Goal: Transaction & Acquisition: Subscribe to service/newsletter

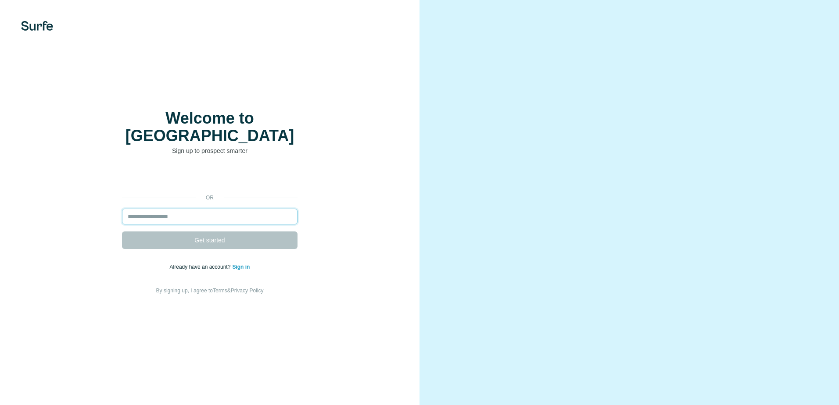
click at [188, 209] on input "email" at bounding box center [209, 217] width 175 height 16
click at [163, 209] on input "email" at bounding box center [209, 217] width 175 height 16
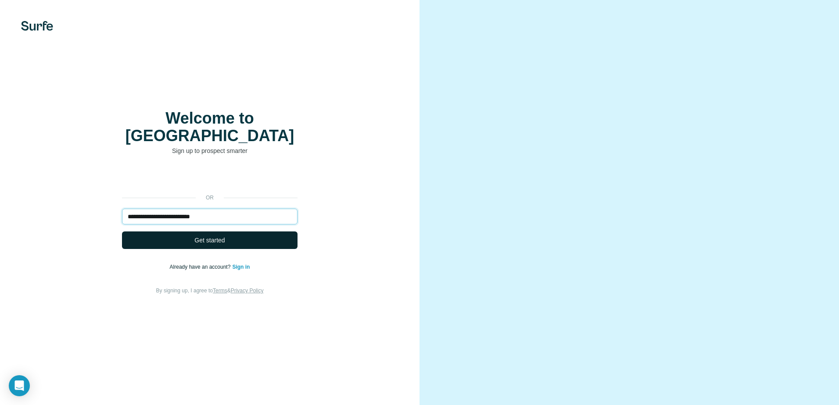
type input "**********"
click at [215, 236] on span "Get started" at bounding box center [209, 240] width 30 height 9
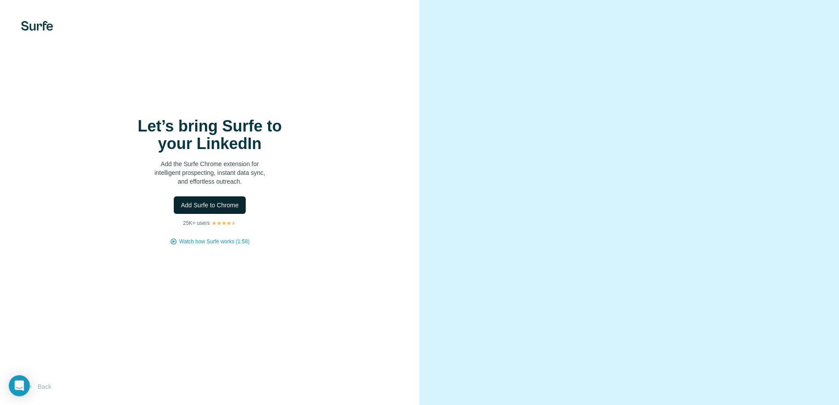
click at [212, 204] on span "Add Surfe to Chrome" at bounding box center [210, 205] width 58 height 9
click at [29, 387] on body "Let’s bring Surfe to your LinkedIn Add the Surfe Chrome extension for intellige…" at bounding box center [419, 202] width 839 height 405
click at [21, 387] on icon "Open Intercom Messenger" at bounding box center [19, 385] width 10 height 11
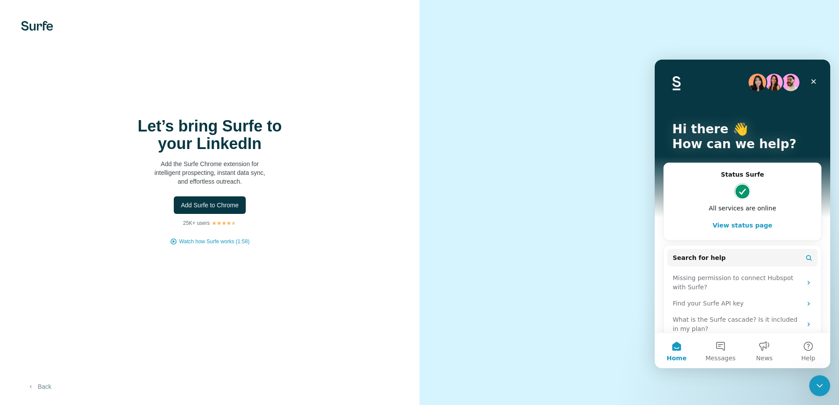
click at [47, 386] on button "Back" at bounding box center [39, 387] width 36 height 16
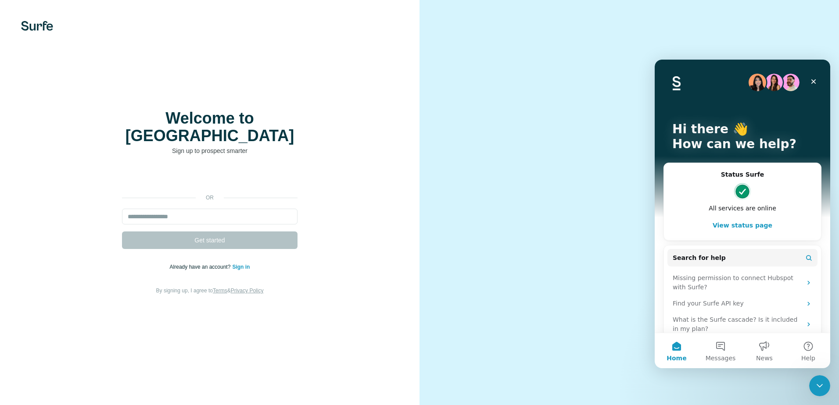
click at [482, 234] on video at bounding box center [629, 203] width 316 height 158
click at [242, 264] on link "Sign in" at bounding box center [241, 267] width 18 height 6
